Goal: Task Accomplishment & Management: Manage account settings

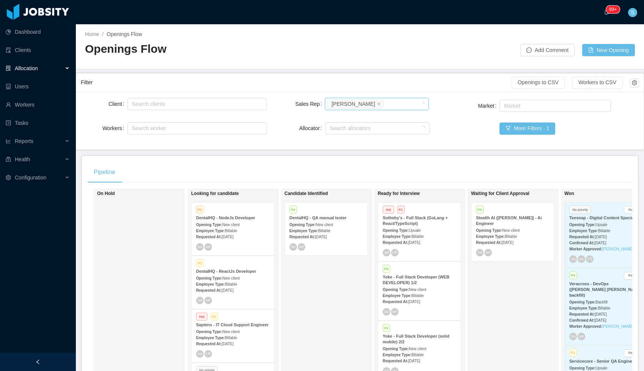
scroll to position [17, 0]
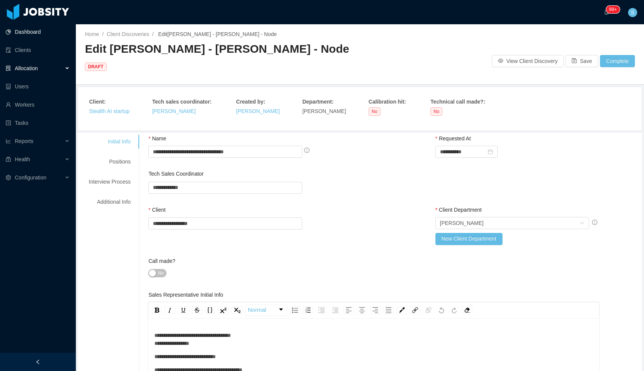
scroll to position [17, 0]
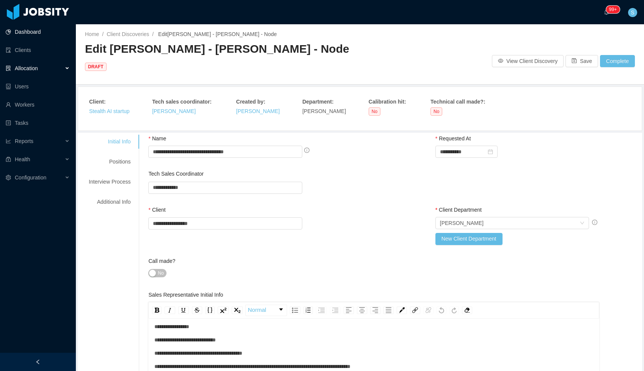
click at [20, 31] on link "Dashboard" at bounding box center [38, 31] width 64 height 15
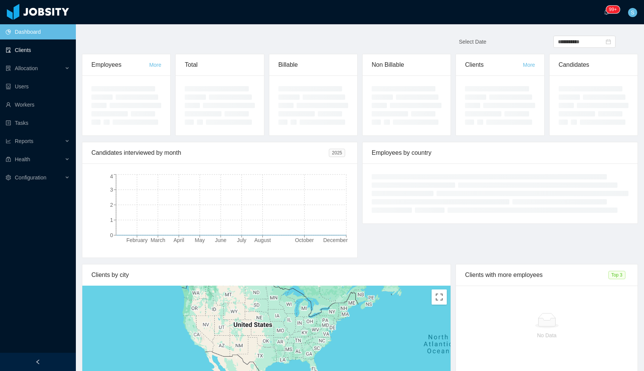
click at [21, 44] on link "Clients" at bounding box center [38, 49] width 64 height 15
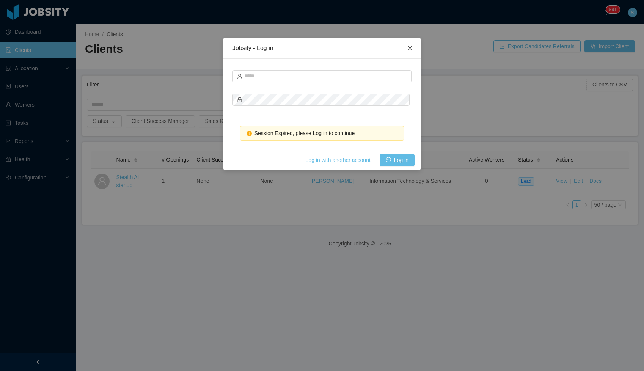
click at [409, 53] on span "Close" at bounding box center [409, 48] width 21 height 21
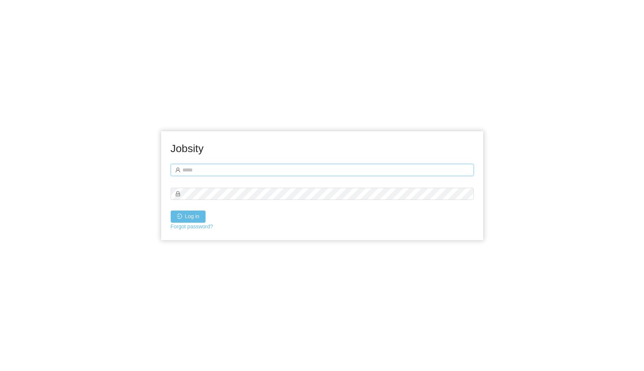
click at [225, 164] on input "text" at bounding box center [322, 170] width 303 height 12
type input "**********"
click at [196, 218] on button "Log in" at bounding box center [188, 216] width 35 height 12
